Goal: Task Accomplishment & Management: Manage account settings

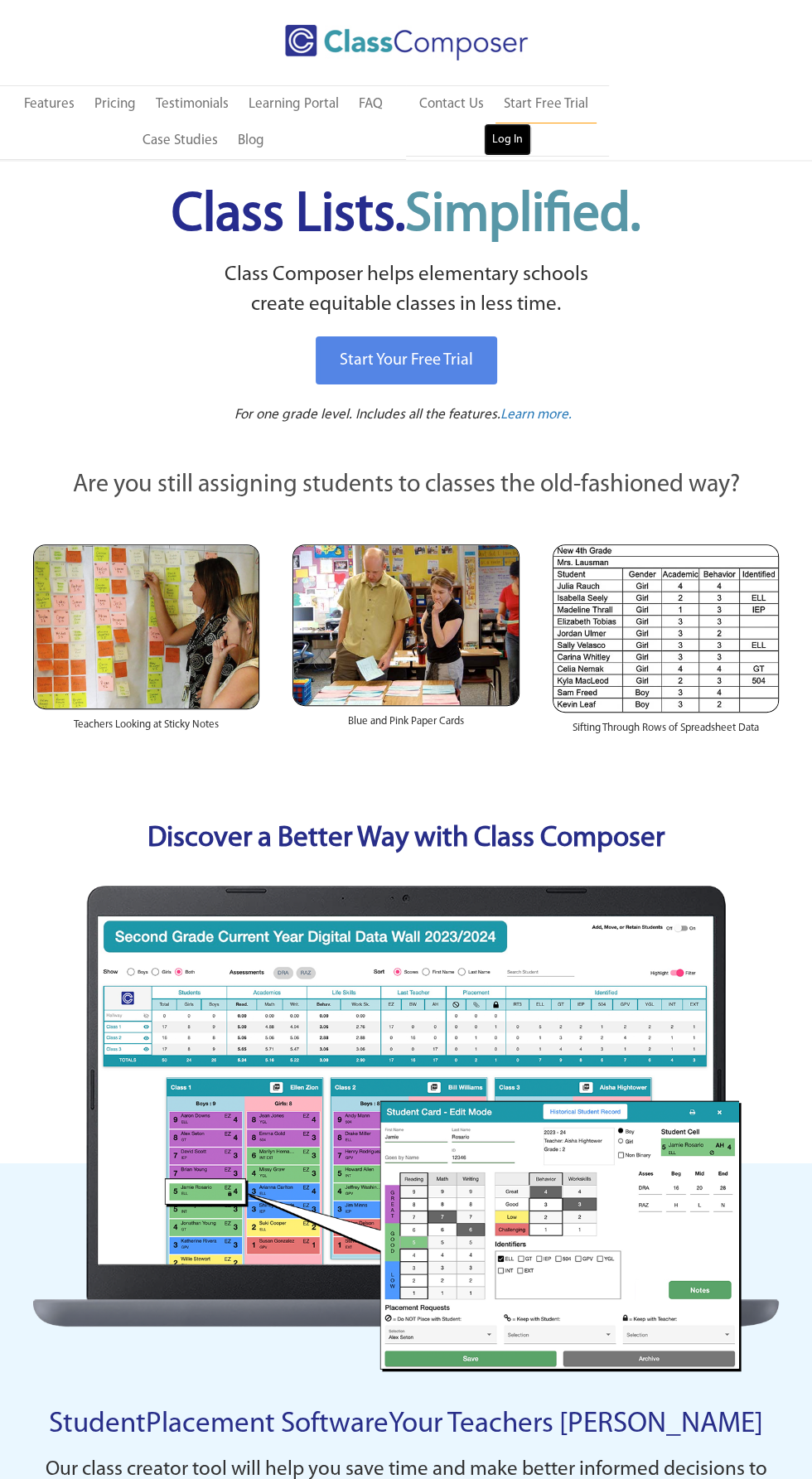
click at [511, 139] on link "Log In" at bounding box center [508, 140] width 48 height 33
